Goal: Task Accomplishment & Management: Manage account settings

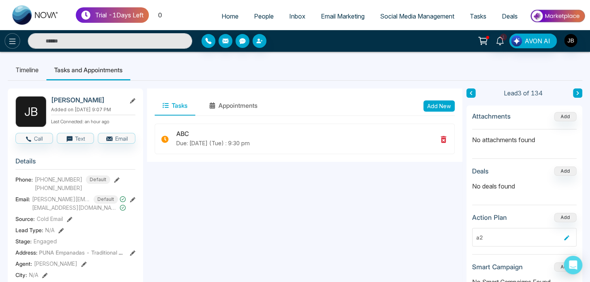
click at [11, 37] on icon at bounding box center [12, 41] width 9 height 9
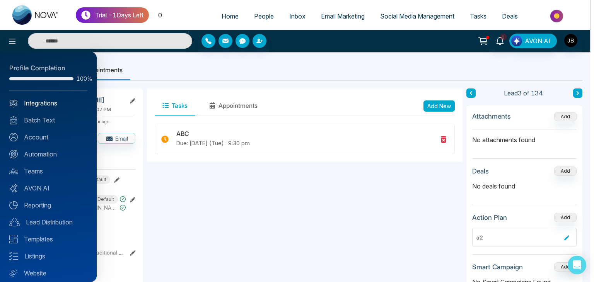
click at [37, 102] on link "Integrations" at bounding box center [48, 103] width 78 height 9
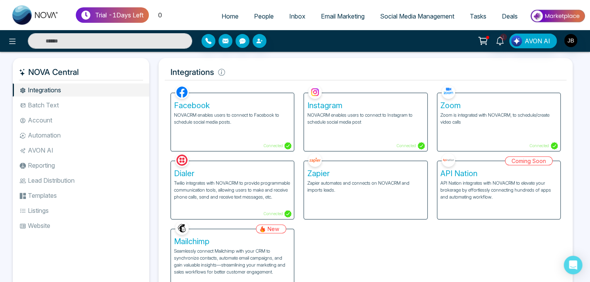
click at [462, 116] on p "Zoom is integrated with NOVACRM, to schedule/create video calls" at bounding box center [498, 119] width 117 height 14
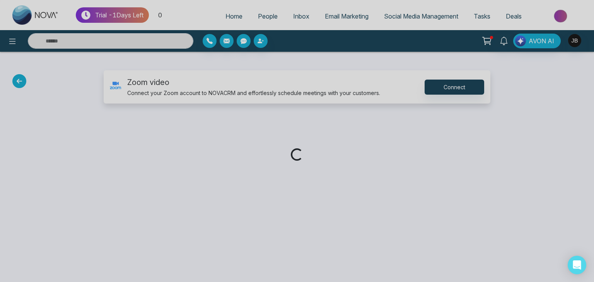
click at [455, 88] on div "Loading..." at bounding box center [297, 141] width 594 height 282
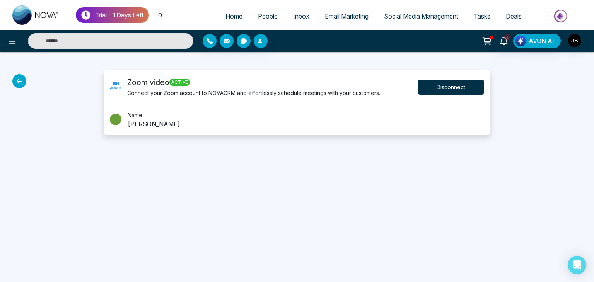
click at [455, 88] on button "Disconnect" at bounding box center [450, 87] width 66 height 15
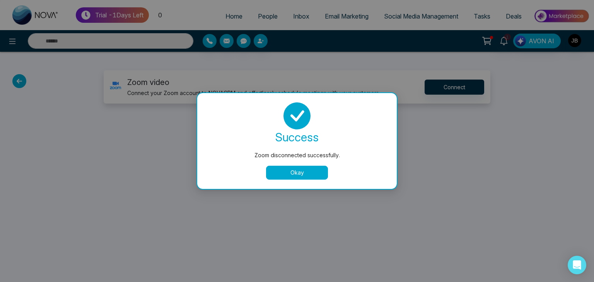
click at [309, 168] on button "Okay" at bounding box center [297, 173] width 62 height 14
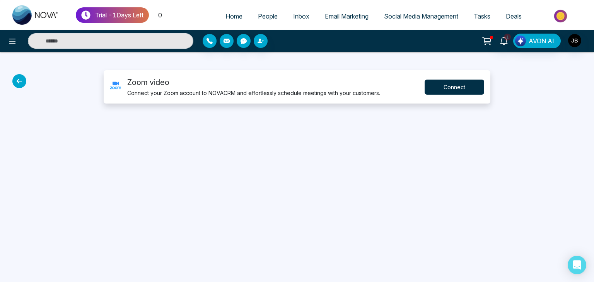
click at [448, 89] on button "Connect" at bounding box center [454, 87] width 60 height 15
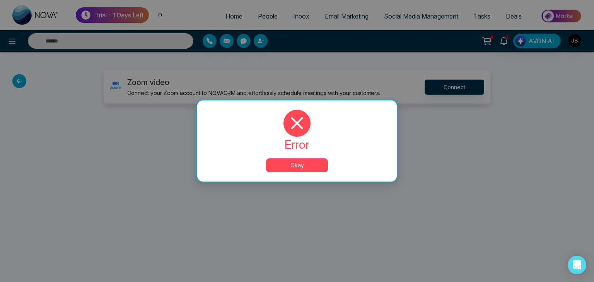
click at [296, 165] on button "Okay" at bounding box center [297, 165] width 62 height 14
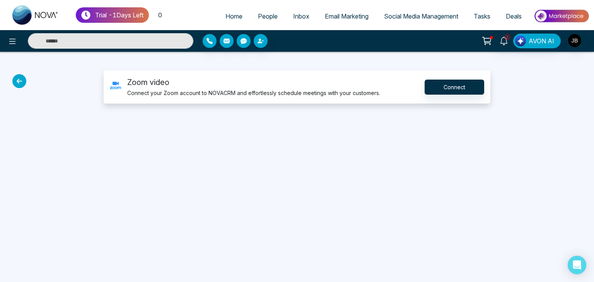
click at [8, 79] on div at bounding box center [49, 86] width 99 height 33
click at [19, 82] on icon at bounding box center [19, 81] width 14 height 14
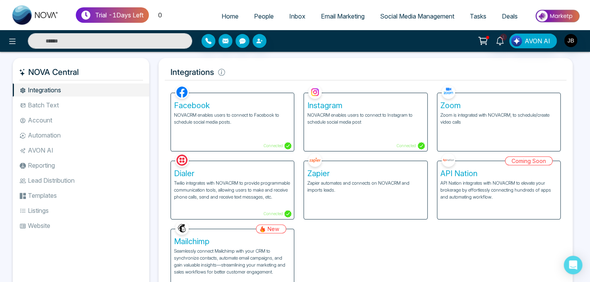
click at [263, 18] on span "People" at bounding box center [264, 16] width 20 height 8
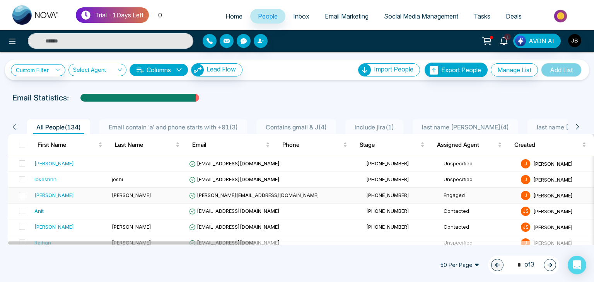
click at [216, 196] on span "[PERSON_NAME][EMAIL_ADDRESS][DOMAIN_NAME]" at bounding box center [254, 195] width 130 height 6
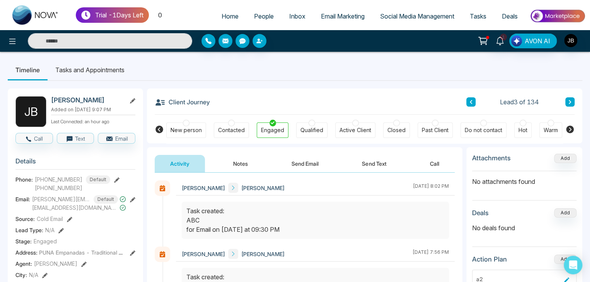
click at [106, 69] on li "Tasks and Appointments" at bounding box center [90, 70] width 85 height 21
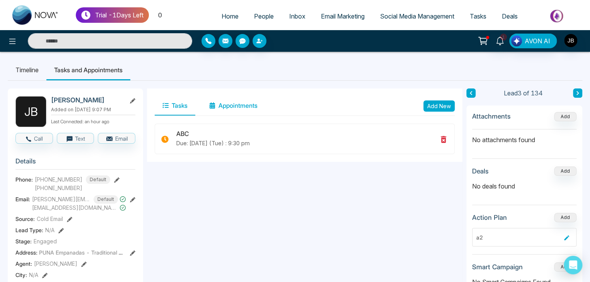
click at [236, 102] on button "Appointments" at bounding box center [233, 105] width 64 height 19
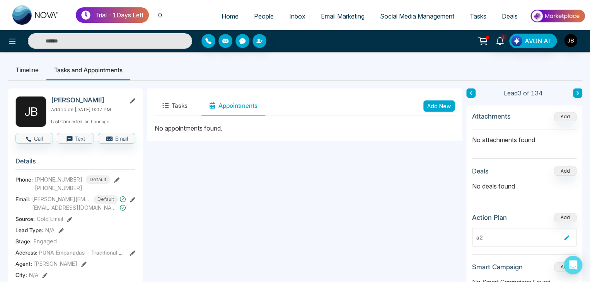
click at [448, 106] on button "Add New" at bounding box center [438, 106] width 31 height 11
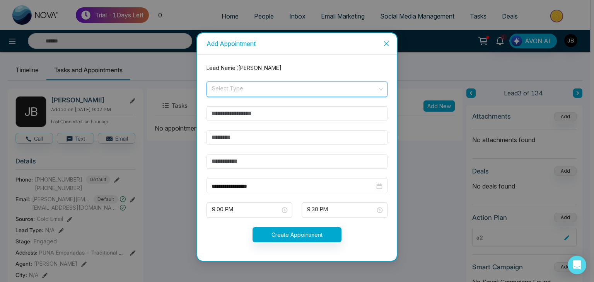
click at [241, 86] on input "search" at bounding box center [294, 88] width 166 height 12
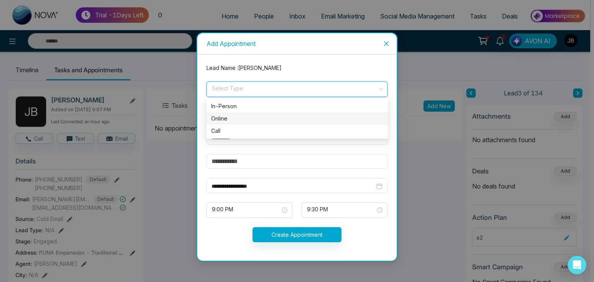
click at [226, 122] on div "Online" at bounding box center [297, 118] width 172 height 9
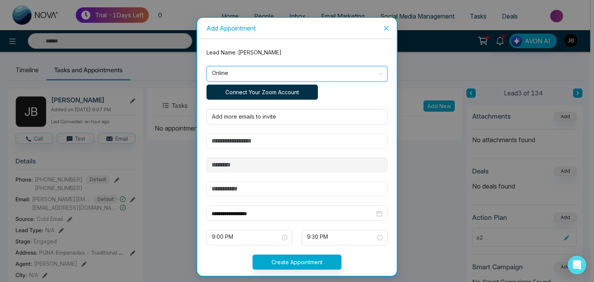
click at [249, 93] on button "Connect Your Zoom Account" at bounding box center [261, 92] width 111 height 15
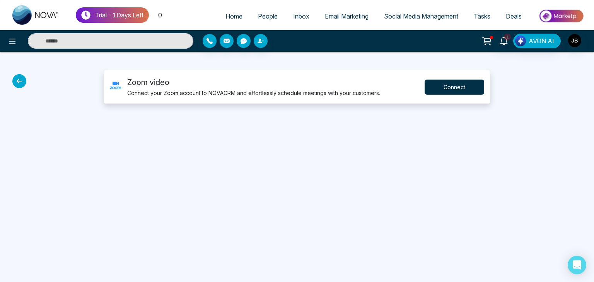
click at [449, 88] on button "Connect" at bounding box center [454, 87] width 60 height 15
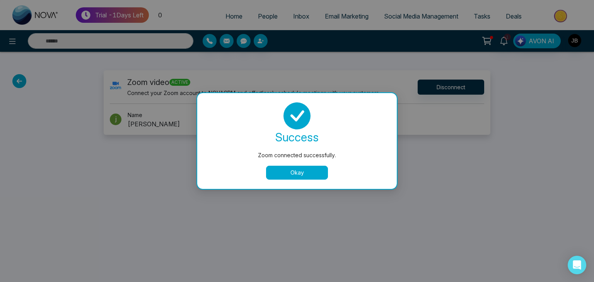
click at [294, 177] on button "Okay" at bounding box center [297, 173] width 62 height 14
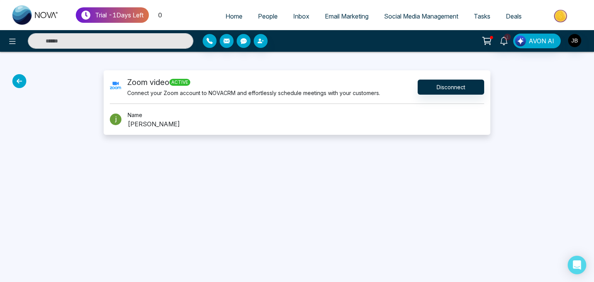
click at [17, 78] on icon at bounding box center [19, 81] width 14 height 14
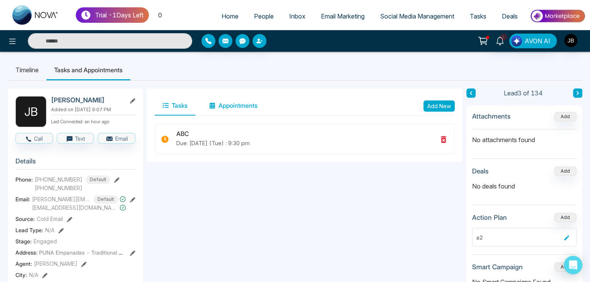
click at [234, 104] on button "Appointments" at bounding box center [233, 105] width 64 height 19
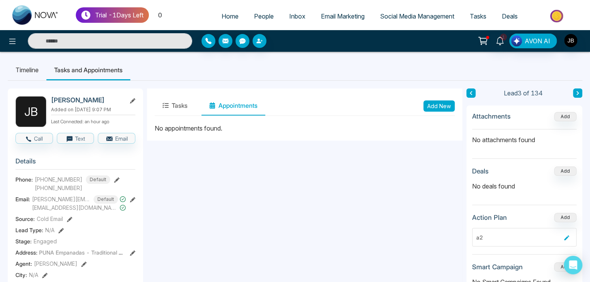
click at [436, 109] on button "Add New" at bounding box center [438, 106] width 31 height 11
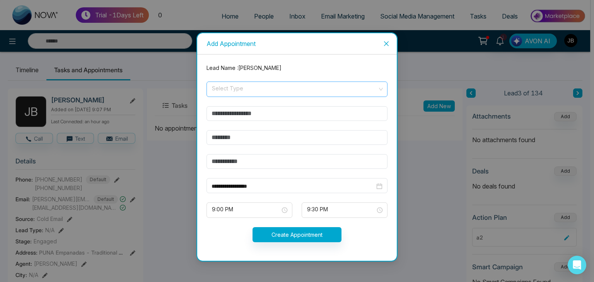
click at [232, 87] on input "search" at bounding box center [294, 88] width 166 height 12
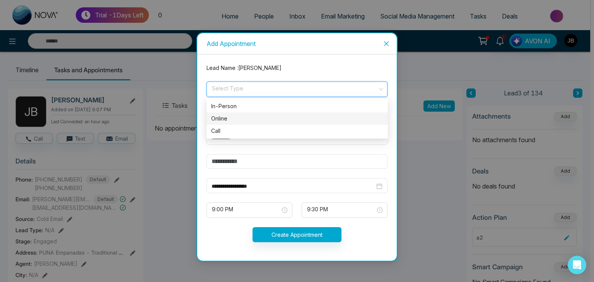
click at [224, 118] on div "Online" at bounding box center [297, 118] width 172 height 9
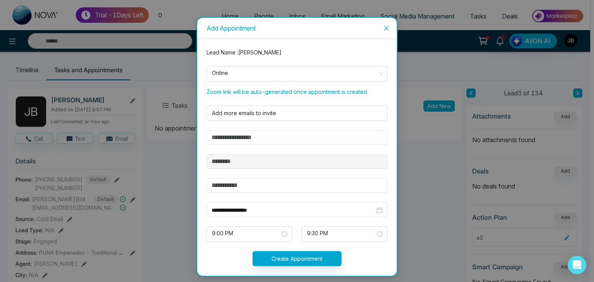
click at [216, 138] on input "text" at bounding box center [296, 137] width 181 height 15
type input "***"
click at [278, 232] on span "9:00 PM" at bounding box center [249, 234] width 75 height 13
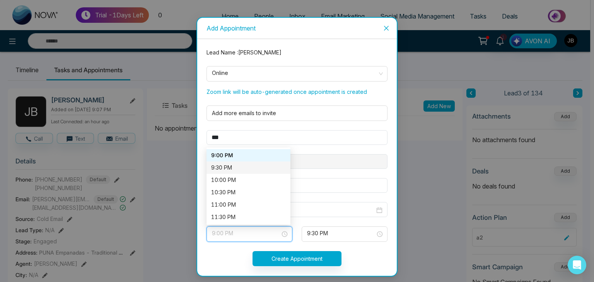
click at [225, 167] on div "9:30 PM" at bounding box center [248, 168] width 75 height 9
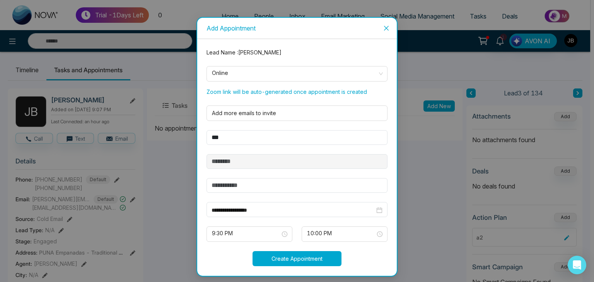
click at [309, 258] on button "Create Appointment" at bounding box center [296, 258] width 89 height 15
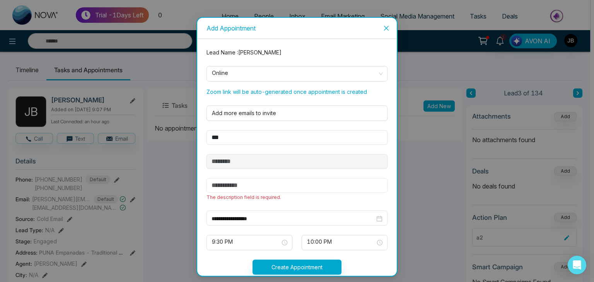
click at [254, 184] on input "text" at bounding box center [296, 185] width 181 height 15
type input "******"
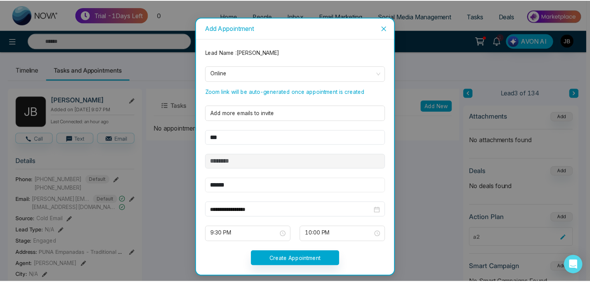
scroll to position [8, 0]
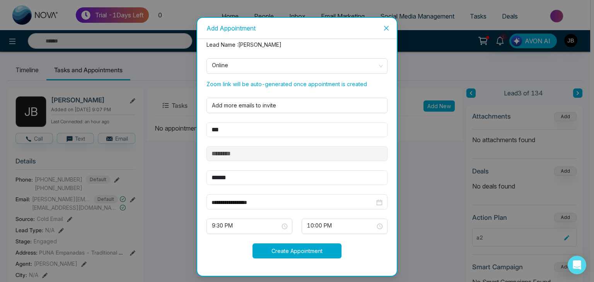
click at [306, 250] on button "Create Appointment" at bounding box center [296, 251] width 89 height 15
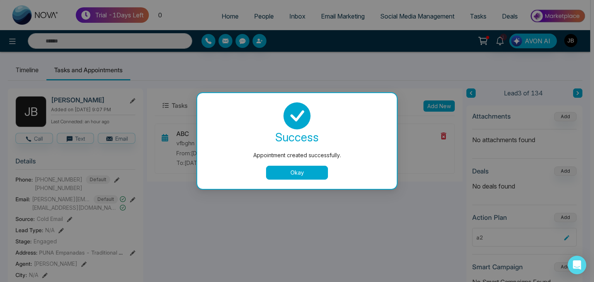
click at [276, 170] on button "Okay" at bounding box center [297, 173] width 62 height 14
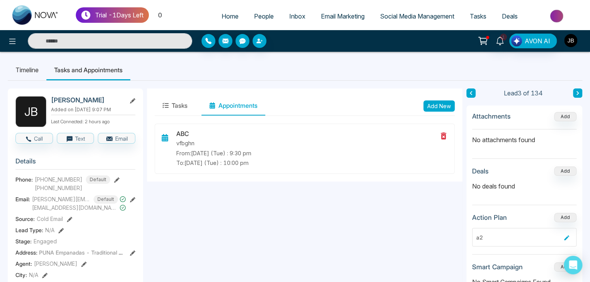
click at [570, 42] on img "button" at bounding box center [570, 40] width 13 height 13
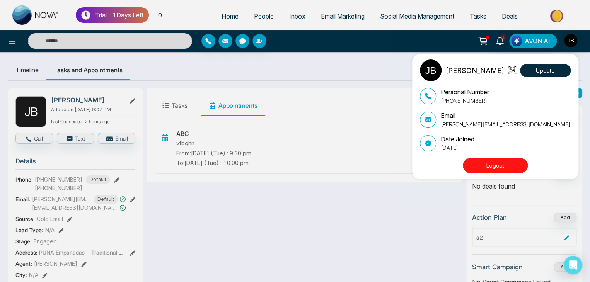
click at [11, 40] on div "[PERSON_NAME] Update Personal Number [PHONE_NUMBER] Email [PERSON_NAME][EMAIL_A…" at bounding box center [295, 141] width 590 height 282
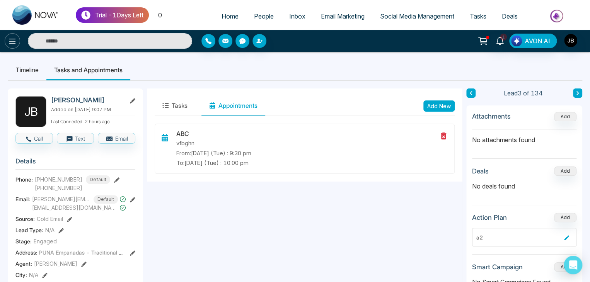
click at [11, 41] on icon at bounding box center [12, 41] width 9 height 9
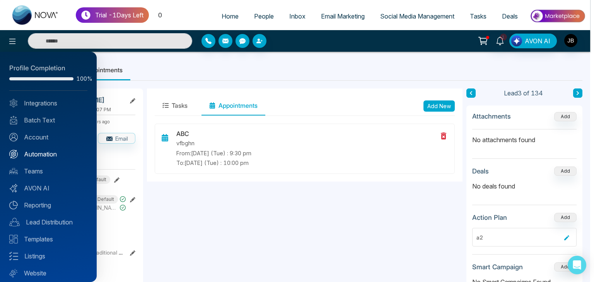
click at [39, 150] on link "Automation" at bounding box center [48, 154] width 78 height 9
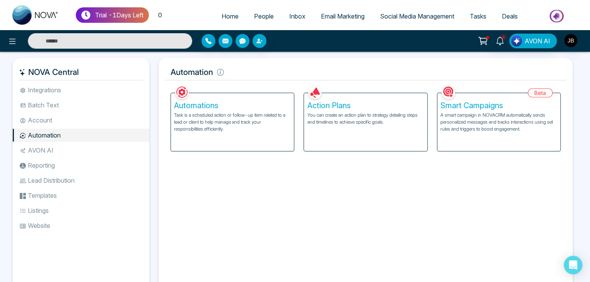
click at [325, 109] on h5 "Action Plans" at bounding box center [365, 105] width 117 height 9
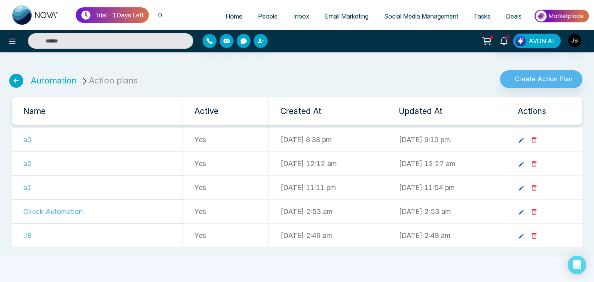
click at [60, 232] on td "JB" at bounding box center [97, 236] width 171 height 24
click at [536, 237] on icon at bounding box center [533, 236] width 5 height 6
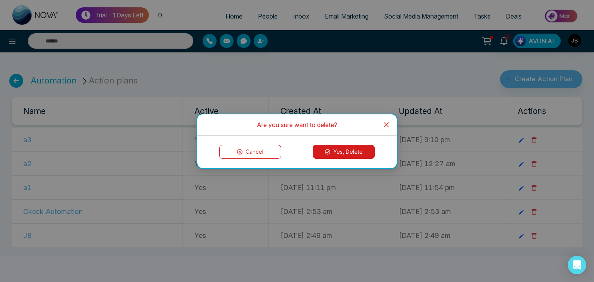
click at [355, 148] on button "Yes, Delete" at bounding box center [344, 152] width 62 height 14
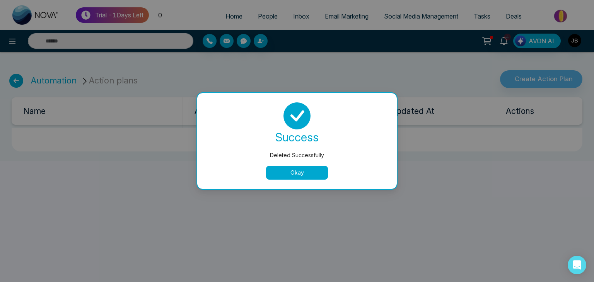
click at [303, 174] on button "Okay" at bounding box center [297, 173] width 62 height 14
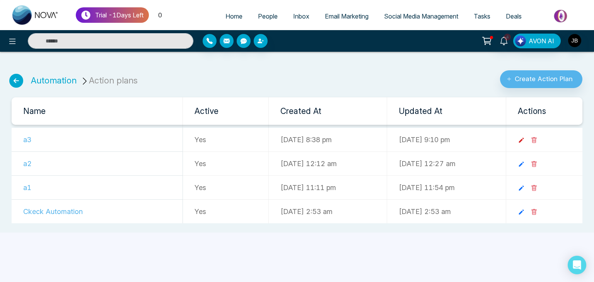
click at [525, 138] on icon at bounding box center [521, 140] width 7 height 7
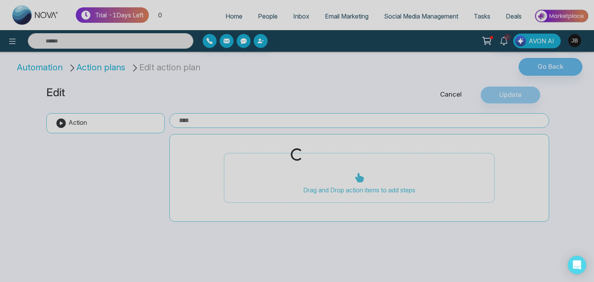
type input "**"
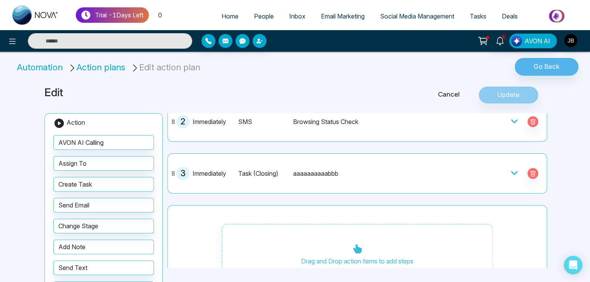
scroll to position [103, 0]
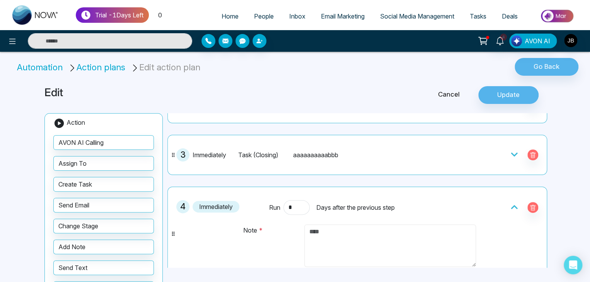
click at [322, 243] on textarea at bounding box center [390, 246] width 172 height 43
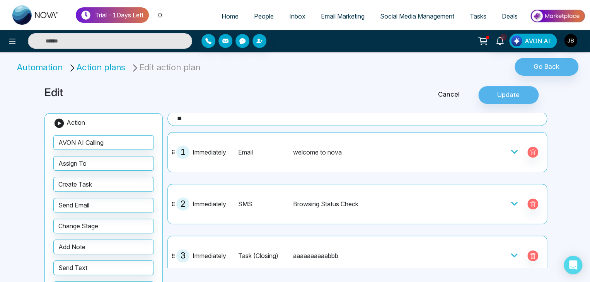
scroll to position [0, 0]
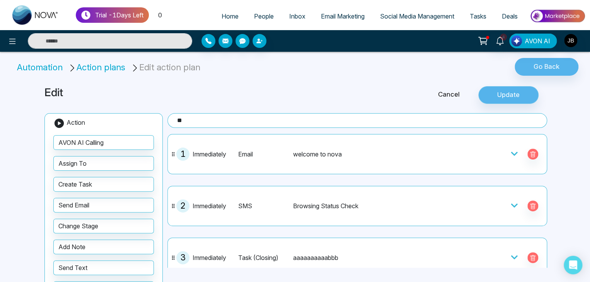
type textarea "**********"
click at [521, 89] on button "Update" at bounding box center [508, 95] width 60 height 18
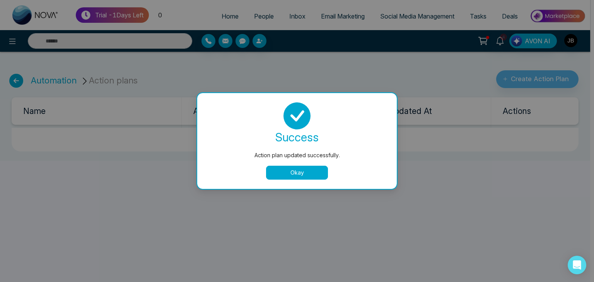
click at [297, 171] on button "Okay" at bounding box center [297, 173] width 62 height 14
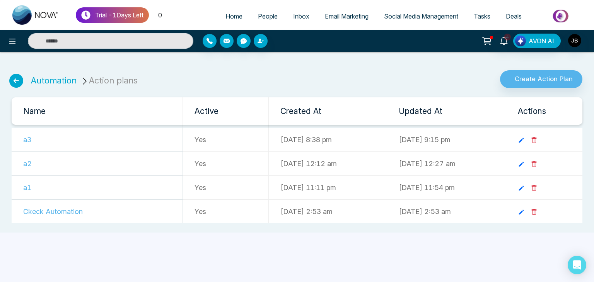
click at [6, 34] on div at bounding box center [99, 40] width 198 height 15
click at [9, 44] on icon at bounding box center [12, 41] width 9 height 9
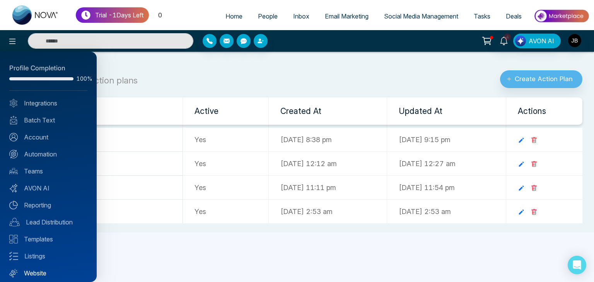
click at [38, 271] on link "Website" at bounding box center [48, 273] width 78 height 9
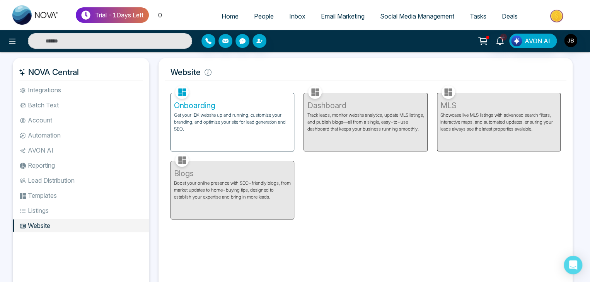
click at [232, 126] on p "Get your IDX website up and running, customize your branding, and optimize your…" at bounding box center [232, 122] width 117 height 21
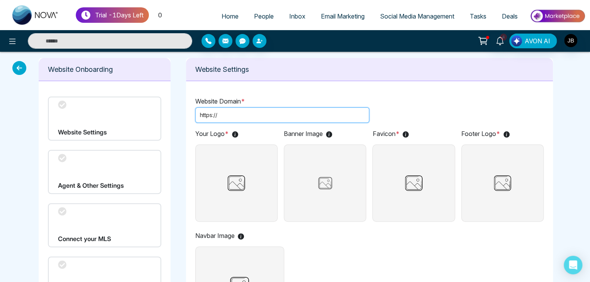
paste input "**********"
click at [216, 115] on span "https://" at bounding box center [208, 115] width 17 height 9
click at [223, 113] on input "**********" at bounding box center [292, 115] width 146 height 9
click at [238, 114] on input "**********" at bounding box center [292, 115] width 146 height 9
type input "**********"
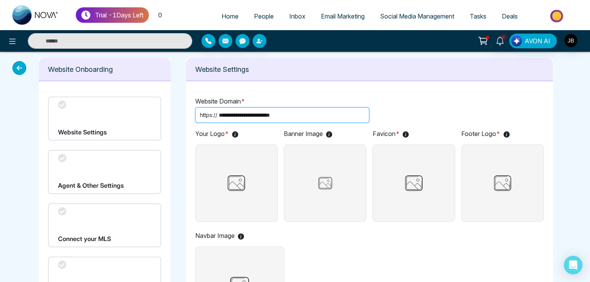
click at [246, 146] on img at bounding box center [236, 183] width 24 height 77
click at [0, 0] on input "file" at bounding box center [0, 0] width 0 height 0
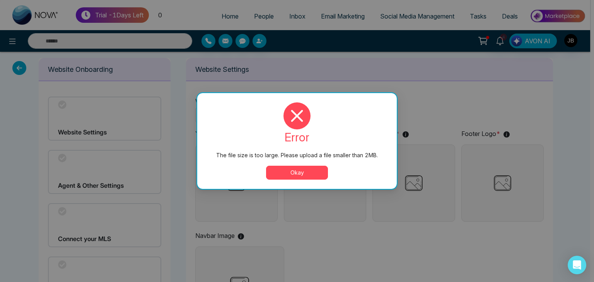
click at [302, 172] on button "Okay" at bounding box center [297, 173] width 62 height 14
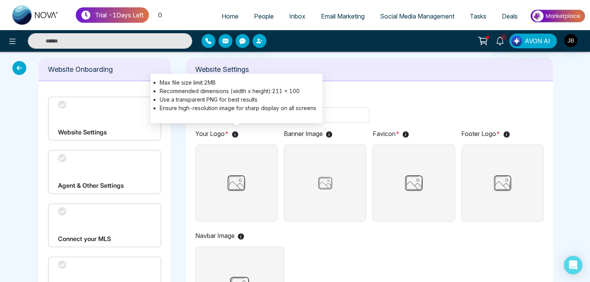
click at [233, 133] on icon at bounding box center [235, 134] width 6 height 6
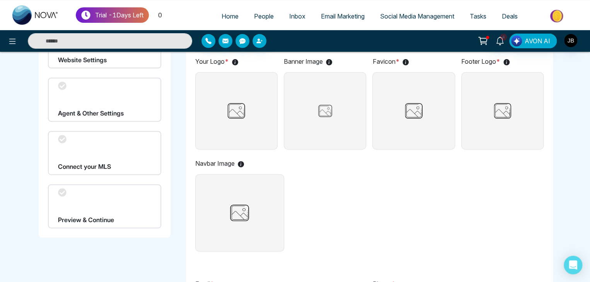
scroll to position [22, 0]
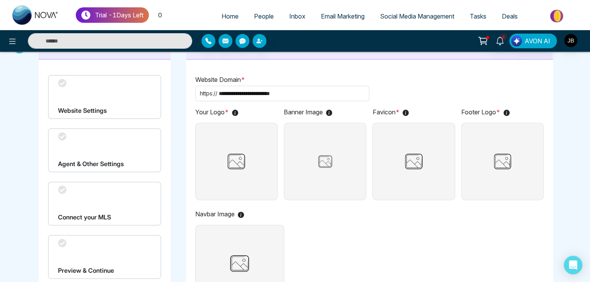
click at [256, 16] on span "People" at bounding box center [264, 16] width 20 height 8
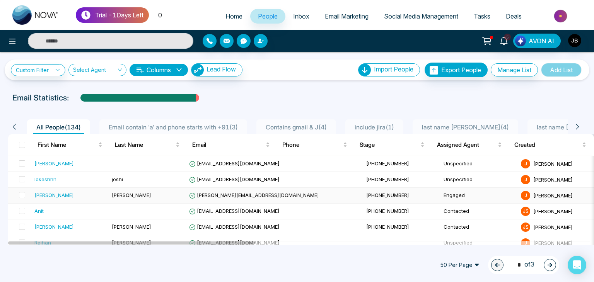
click at [121, 194] on span "[PERSON_NAME]" at bounding box center [131, 195] width 39 height 6
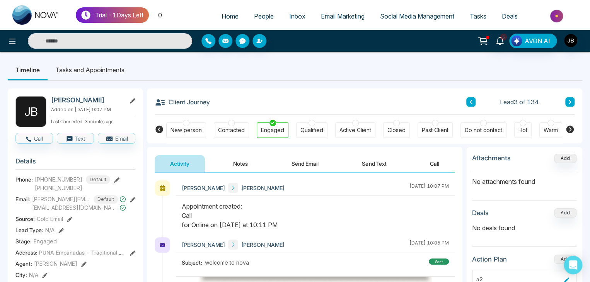
click at [472, 15] on span "Tasks" at bounding box center [478, 16] width 17 height 8
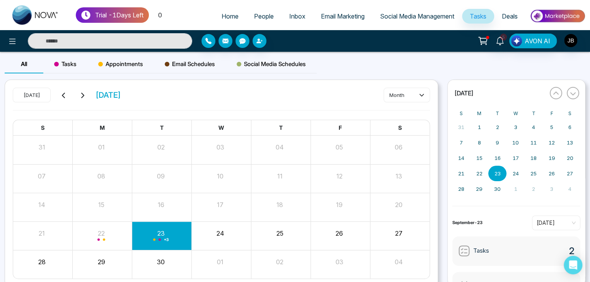
click at [125, 63] on span "Appointments" at bounding box center [120, 64] width 45 height 9
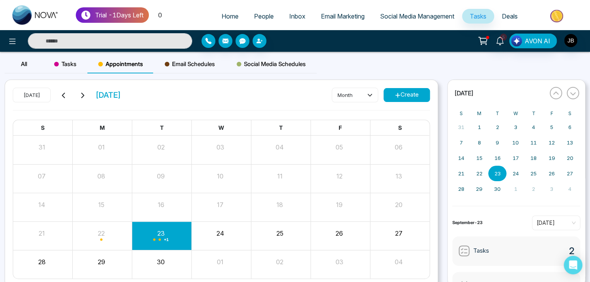
click at [66, 64] on span "Tasks" at bounding box center [65, 64] width 22 height 9
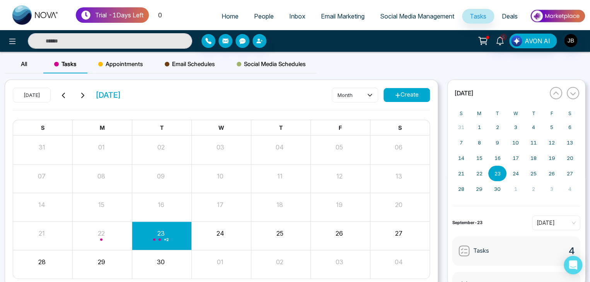
click at [393, 93] on button "Create" at bounding box center [406, 95] width 46 height 14
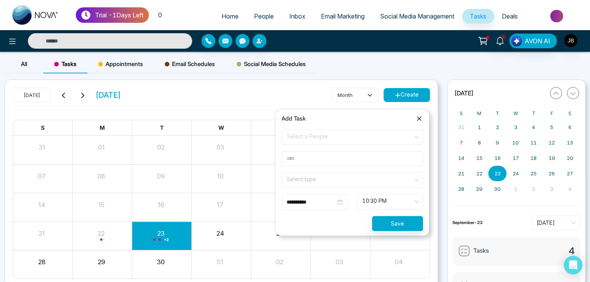
click at [313, 140] on span "Select a People" at bounding box center [352, 137] width 131 height 13
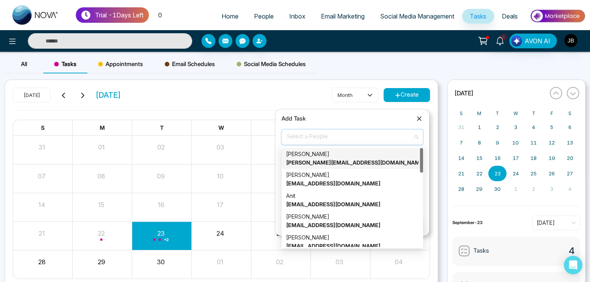
click at [316, 165] on strong "[PERSON_NAME][EMAIL_ADDRESS][DOMAIN_NAME]" at bounding box center [355, 162] width 139 height 7
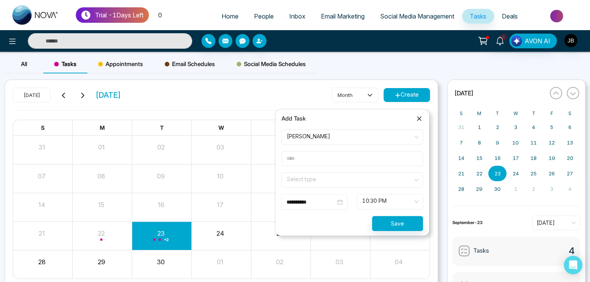
click at [307, 160] on input "text" at bounding box center [351, 158] width 141 height 15
click at [312, 162] on input "***" at bounding box center [351, 158] width 141 height 15
type input "*"
type input "**********"
click at [332, 180] on input "search" at bounding box center [349, 179] width 127 height 12
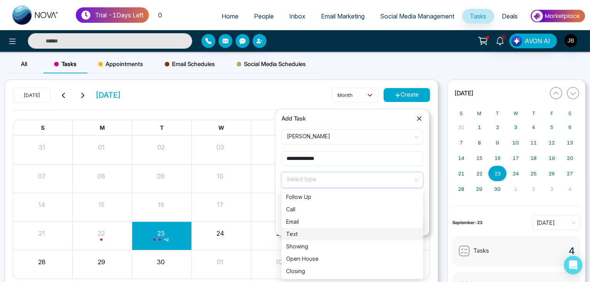
click at [296, 234] on div "Text" at bounding box center [352, 234] width 132 height 9
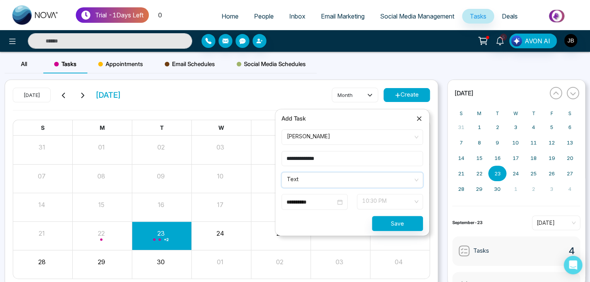
click at [414, 200] on span "10:30 PM" at bounding box center [389, 201] width 55 height 13
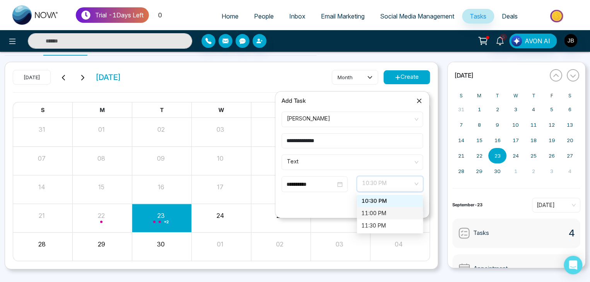
scroll to position [32, 0]
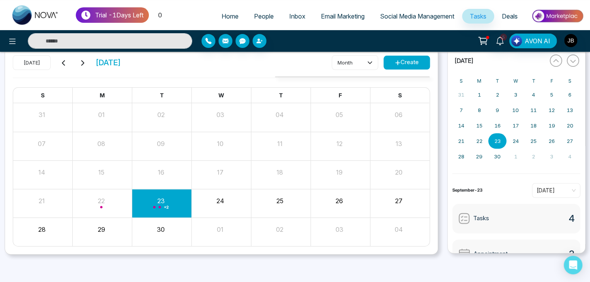
click at [422, 263] on div "All Tasks Appointments Email Schedules Social Media Schedules [DATE] [DATE] mon…" at bounding box center [295, 143] width 590 height 242
click at [412, 61] on button "Create" at bounding box center [406, 63] width 46 height 14
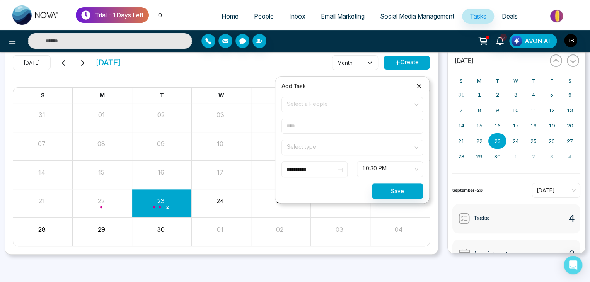
click at [429, 266] on div "All Tasks Appointments Email Schedules Social Media Schedules [DATE] [DATE] mon…" at bounding box center [295, 150] width 590 height 263
